Goal: Entertainment & Leisure: Consume media (video, audio)

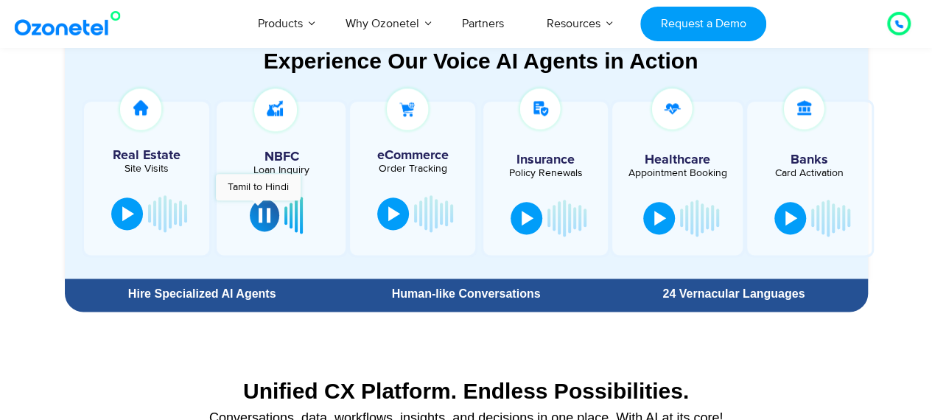
click at [258, 219] on button at bounding box center [264, 215] width 29 height 32
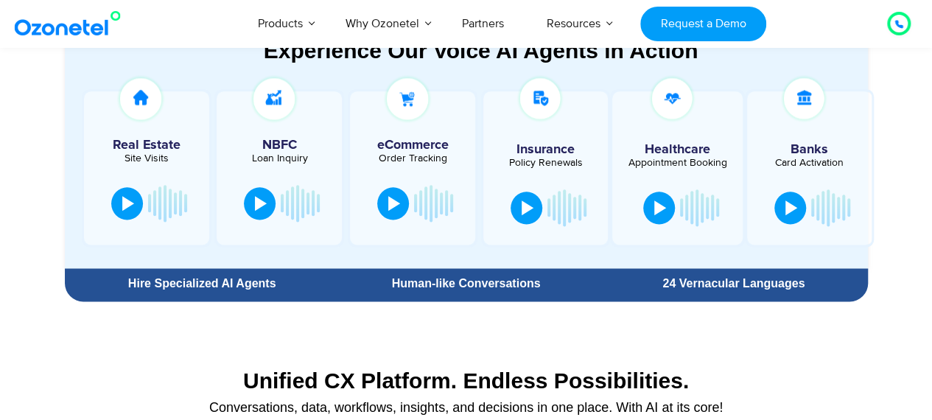
click at [258, 211] on div at bounding box center [261, 203] width 12 height 15
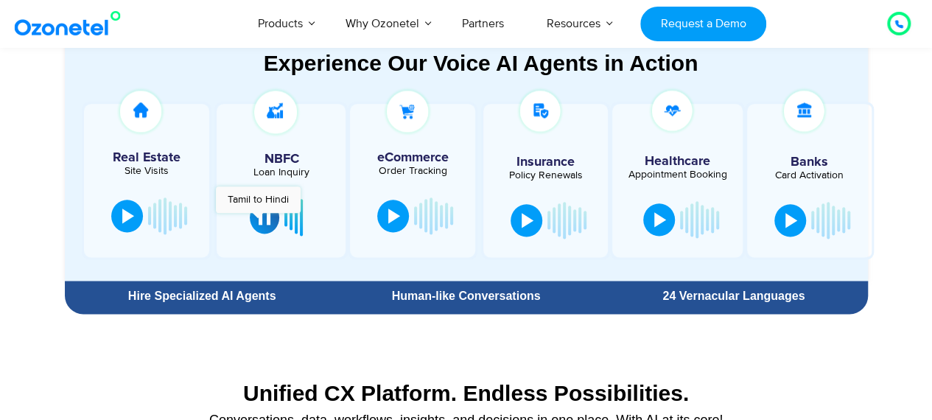
scroll to position [831, 0]
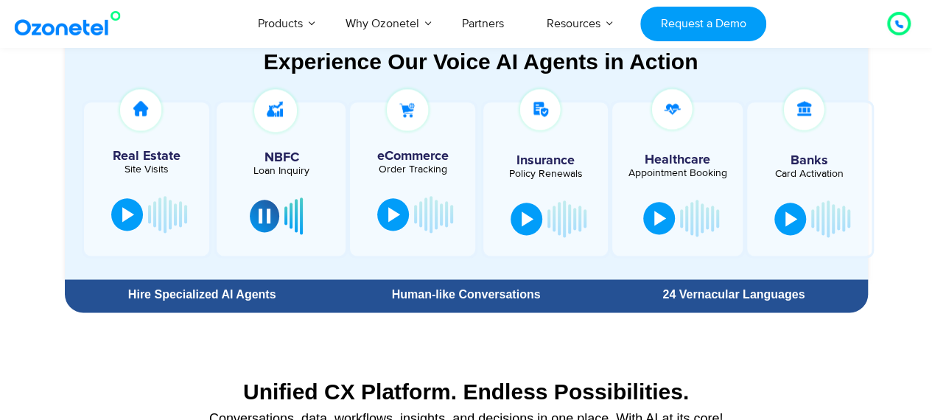
click at [258, 219] on button at bounding box center [264, 216] width 29 height 32
